Goal: Information Seeking & Learning: Learn about a topic

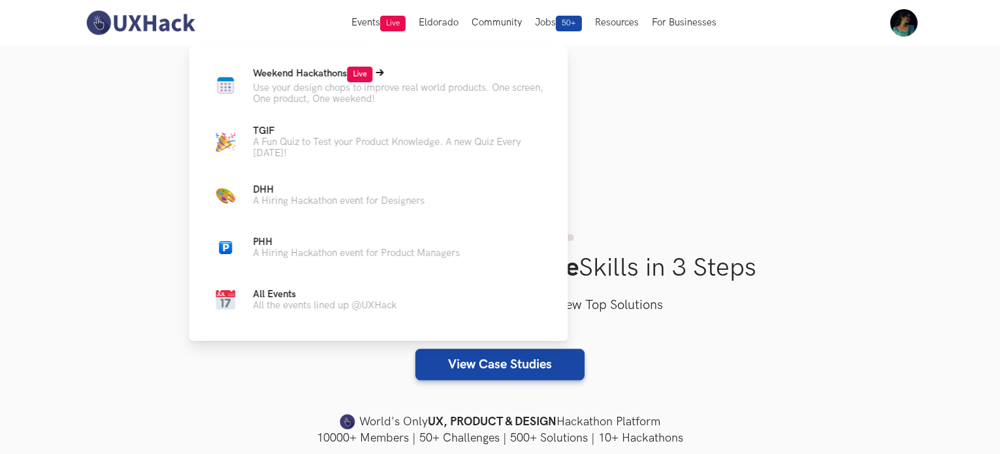
click at [368, 69] on span "Live" at bounding box center [359, 75] width 25 height 16
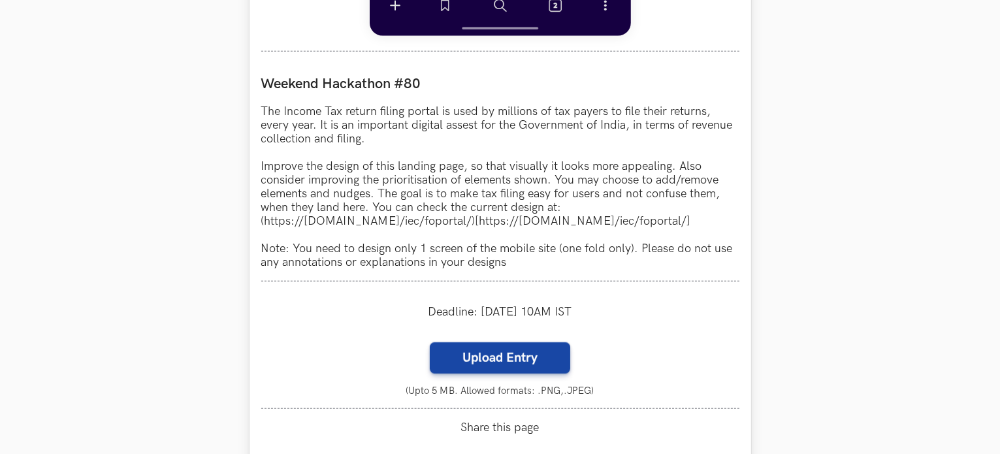
scroll to position [1141, 0]
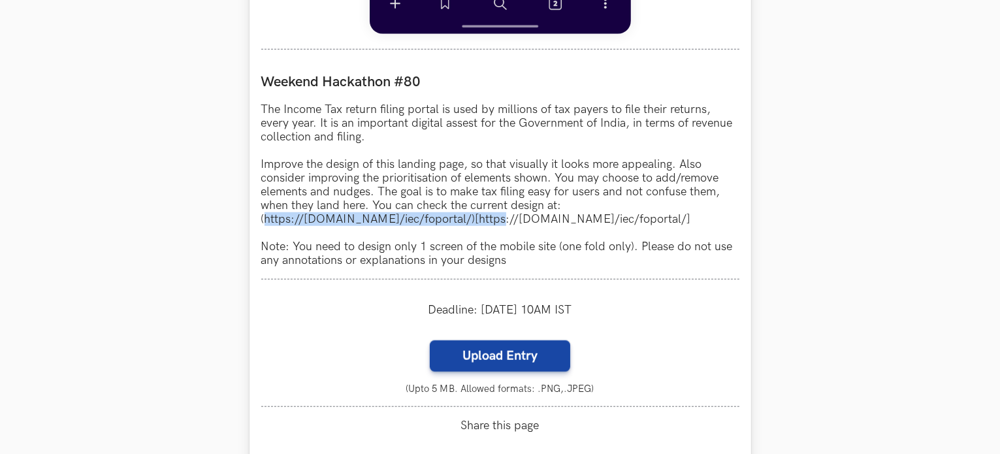
drag, startPoint x: 490, startPoint y: 223, endPoint x: 263, endPoint y: 219, distance: 226.7
click at [263, 219] on p "The Income Tax return filing portal is used by millions of tax payers to file t…" at bounding box center [500, 185] width 478 height 165
copy p "[URL][DOMAIN_NAME]"
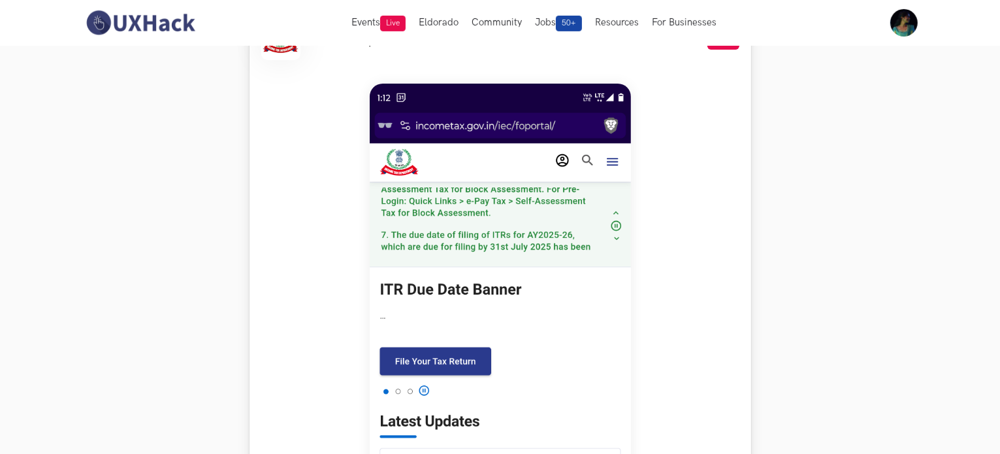
scroll to position [511, 0]
click at [609, 155] on img at bounding box center [500, 373] width 261 height 581
